Goal: Information Seeking & Learning: Learn about a topic

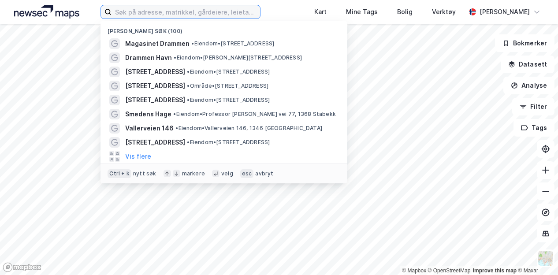
click at [153, 11] on input at bounding box center [186, 11] width 149 height 13
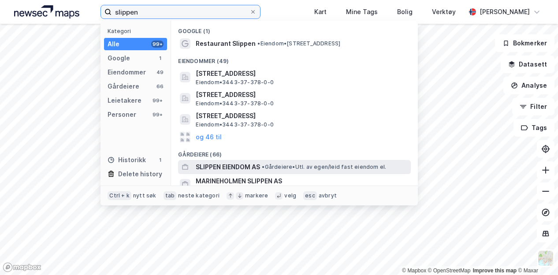
type input "slippen"
click at [228, 164] on span "SLIPPEN EIENDOM AS" at bounding box center [228, 167] width 64 height 11
